Goal: Navigation & Orientation: Find specific page/section

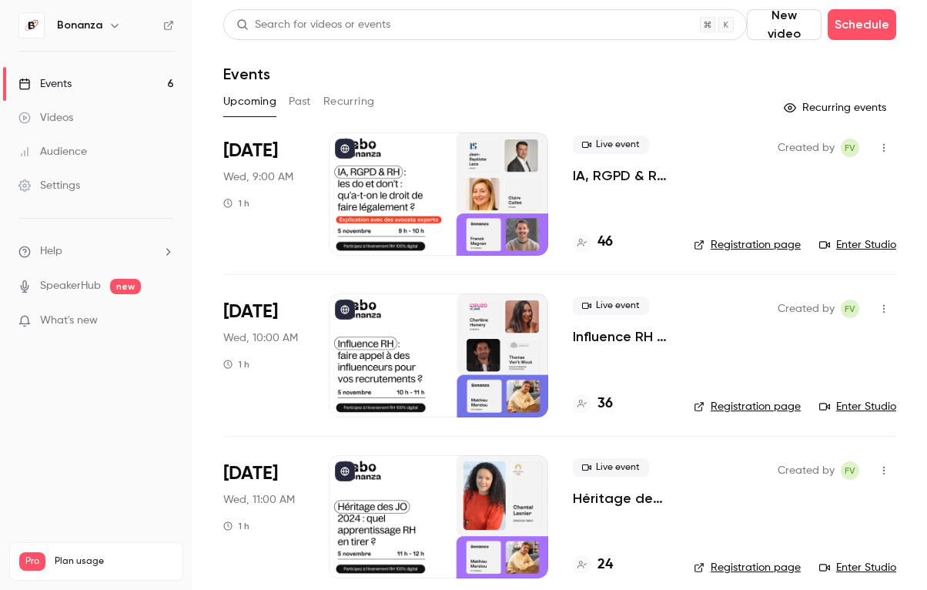
click at [75, 148] on div "Audience" at bounding box center [52, 151] width 69 height 15
